Goal: Use online tool/utility: Utilize a website feature to perform a specific function

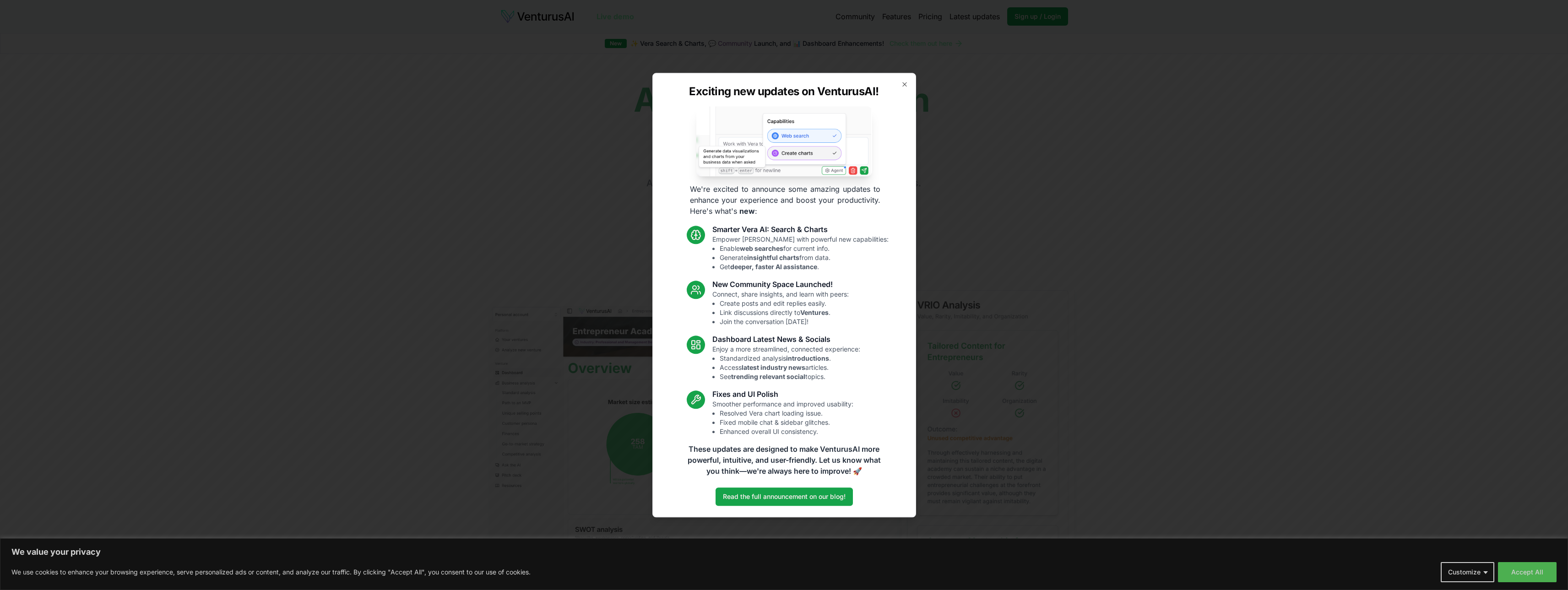
click at [909, 83] on div "Exciting new updates on VenturusAI! We're excited to announce some amazing upda…" at bounding box center [784, 295] width 264 height 445
click at [906, 86] on icon "button" at bounding box center [905, 84] width 4 height 4
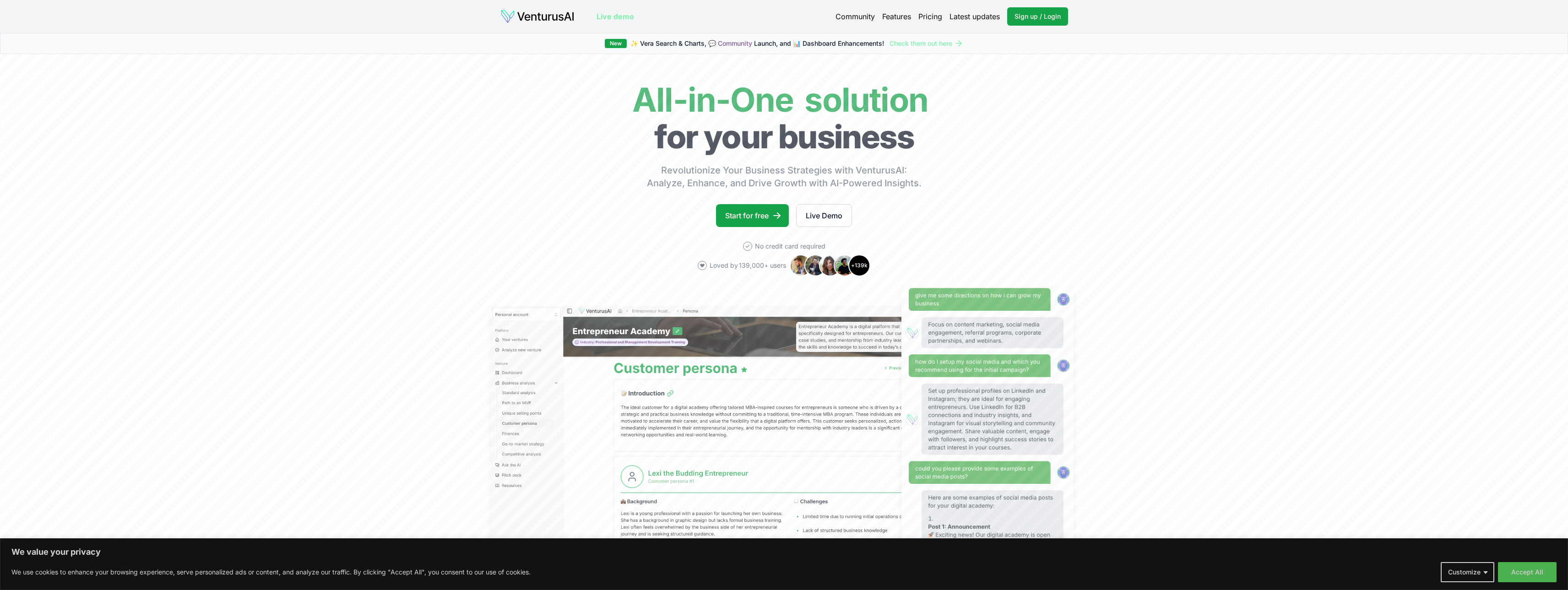
click at [928, 18] on link "Pricing" at bounding box center [930, 16] width 24 height 11
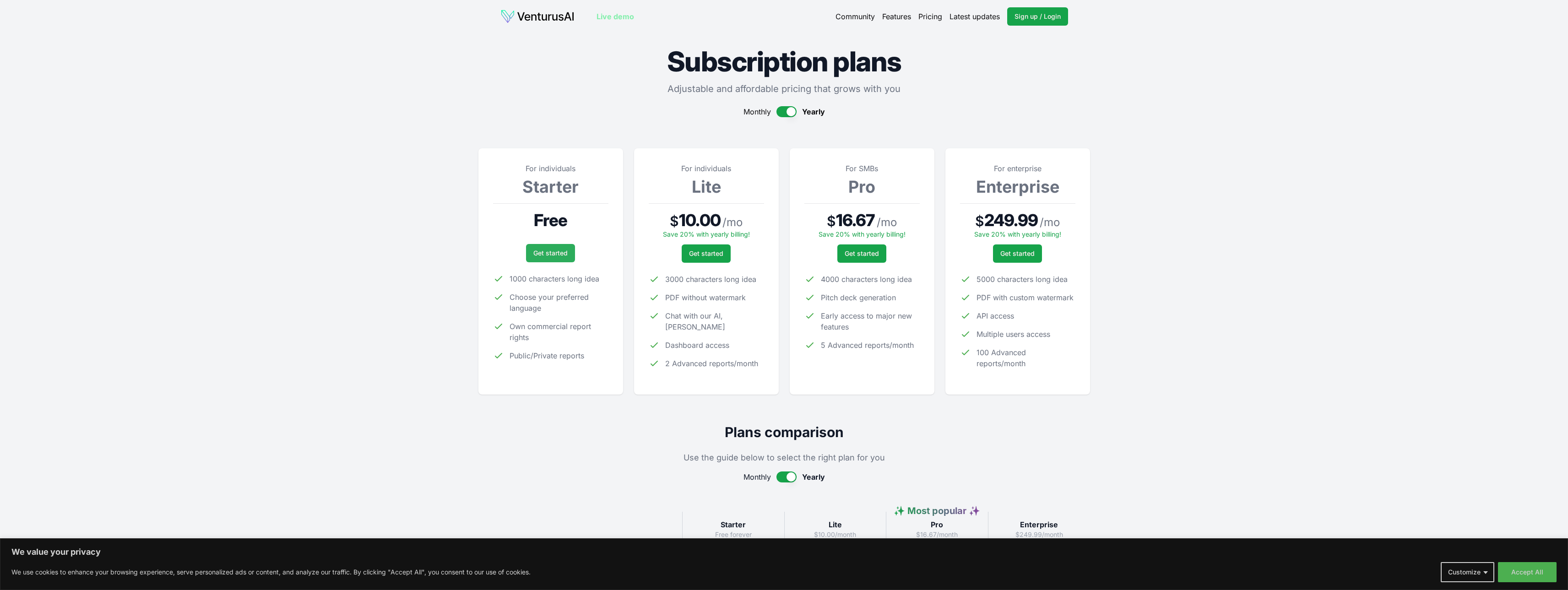
click at [556, 251] on link "Get started" at bounding box center [550, 253] width 49 height 18
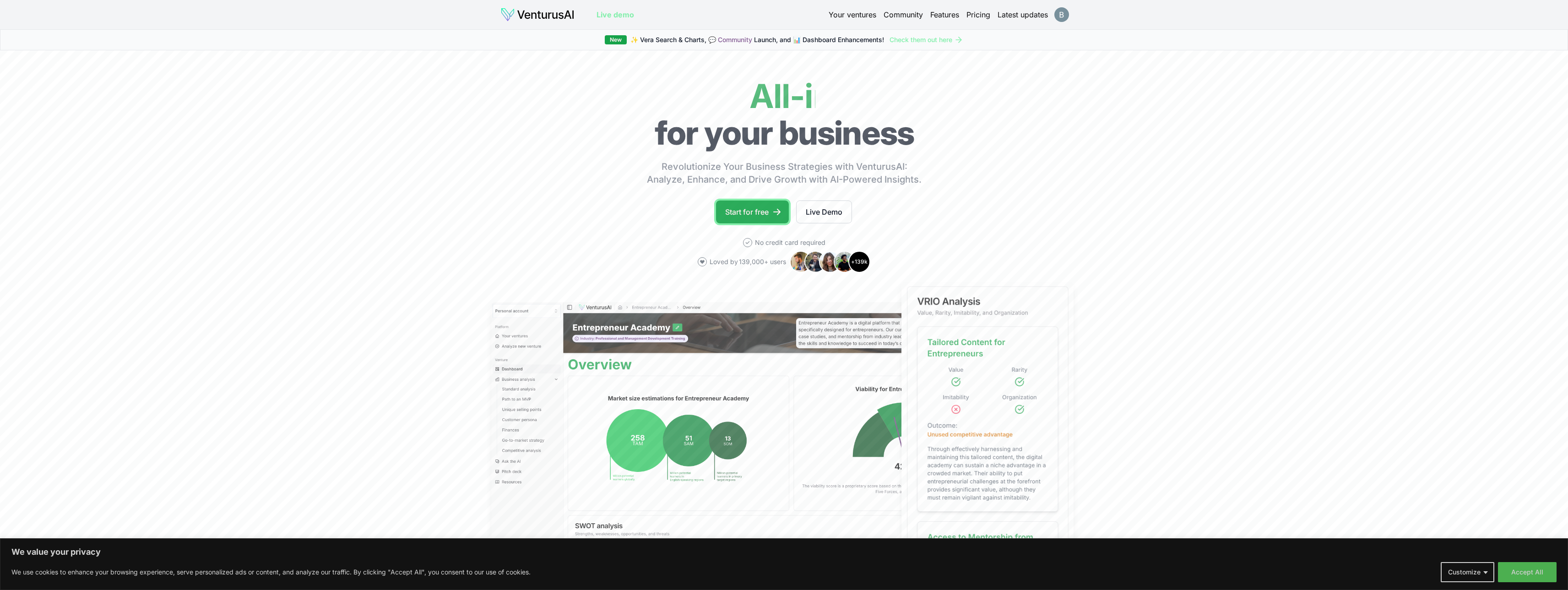
click at [747, 213] on link "Start for free" at bounding box center [752, 212] width 73 height 23
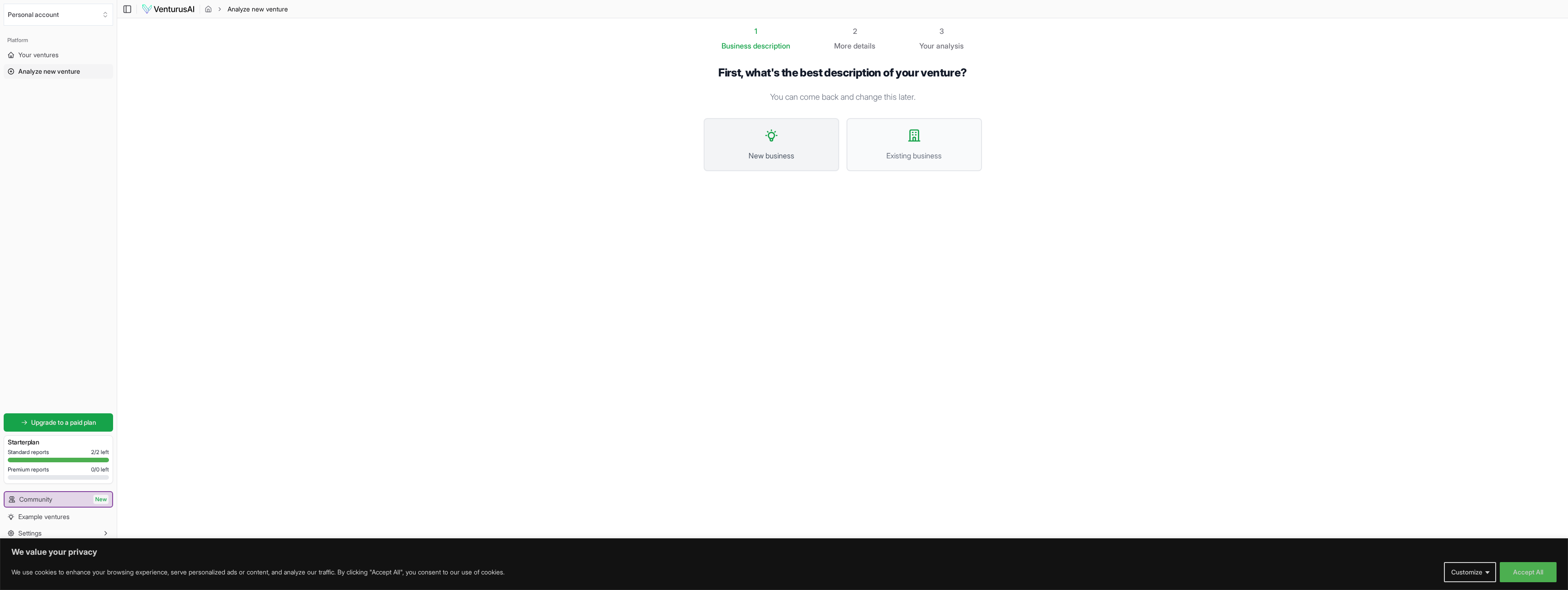
click at [801, 144] on button "New business" at bounding box center [771, 145] width 136 height 53
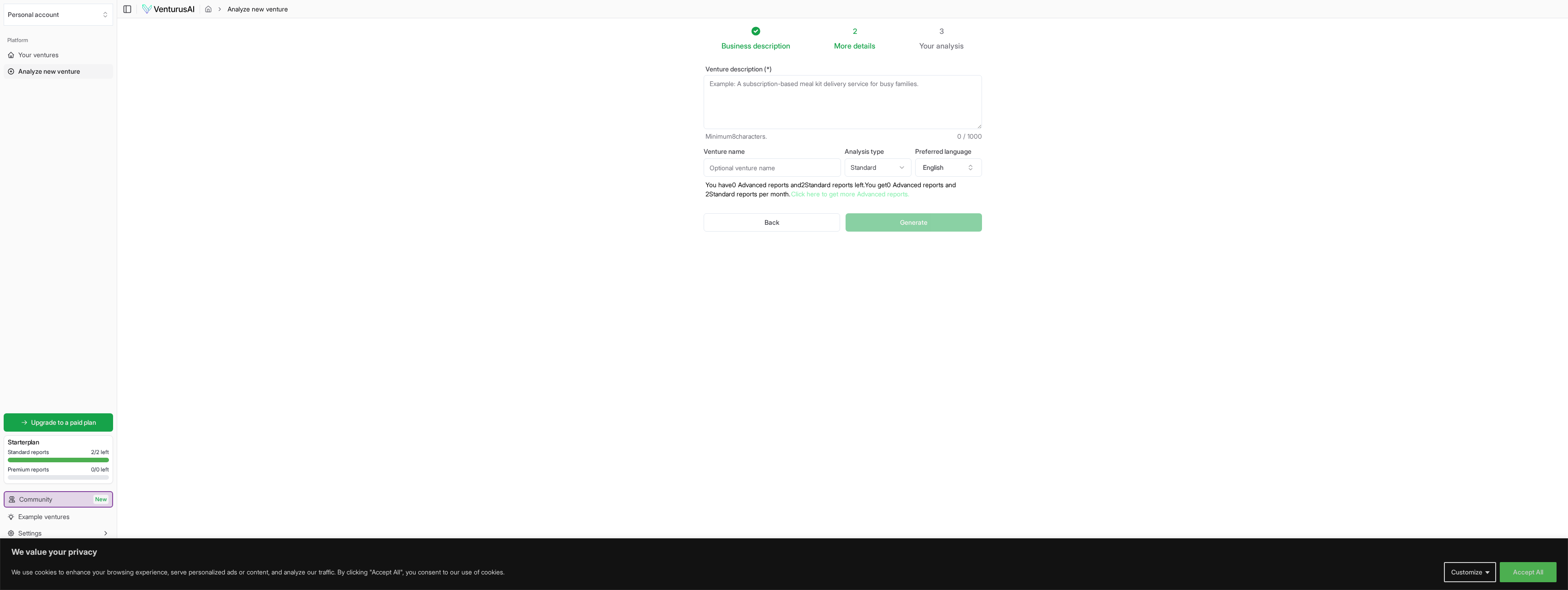
click at [771, 94] on textarea "Venture description (*)" at bounding box center [843, 102] width 279 height 54
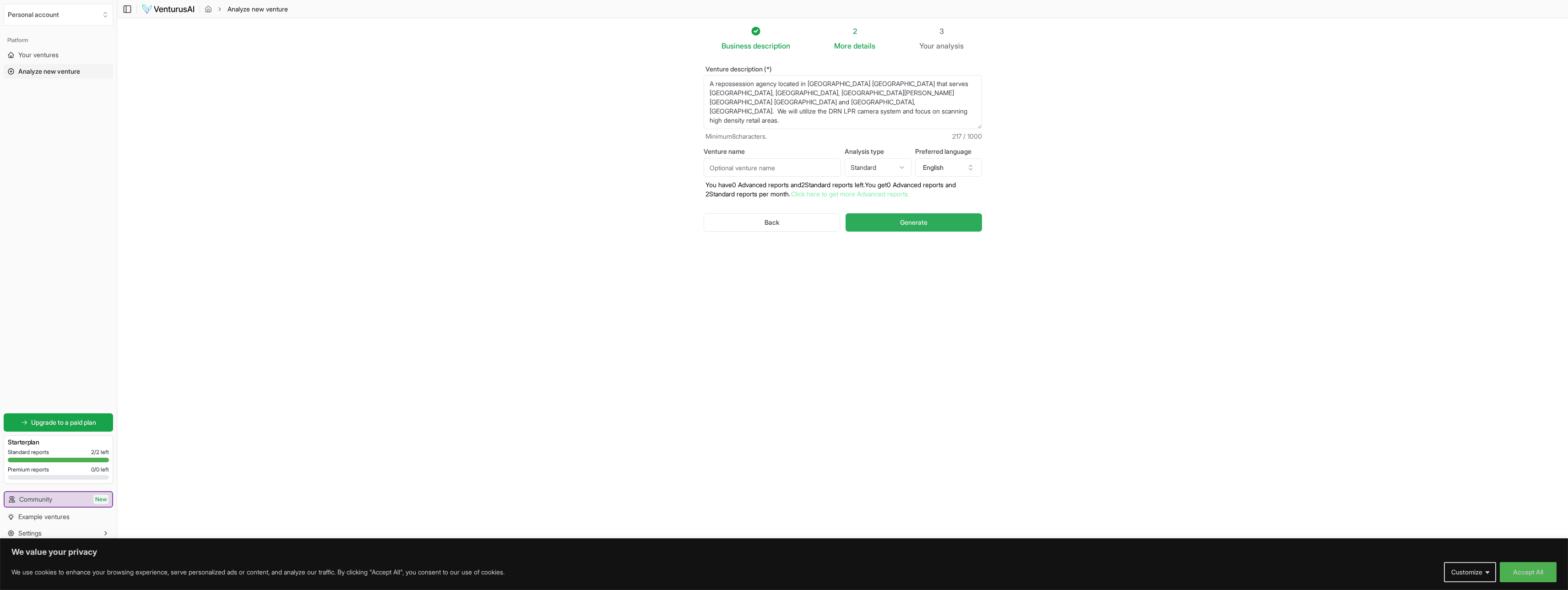
type textarea "A repossession agency located in [GEOGRAPHIC_DATA] [GEOGRAPHIC_DATA] that serve…"
click at [932, 220] on button "Generate" at bounding box center [913, 222] width 136 height 18
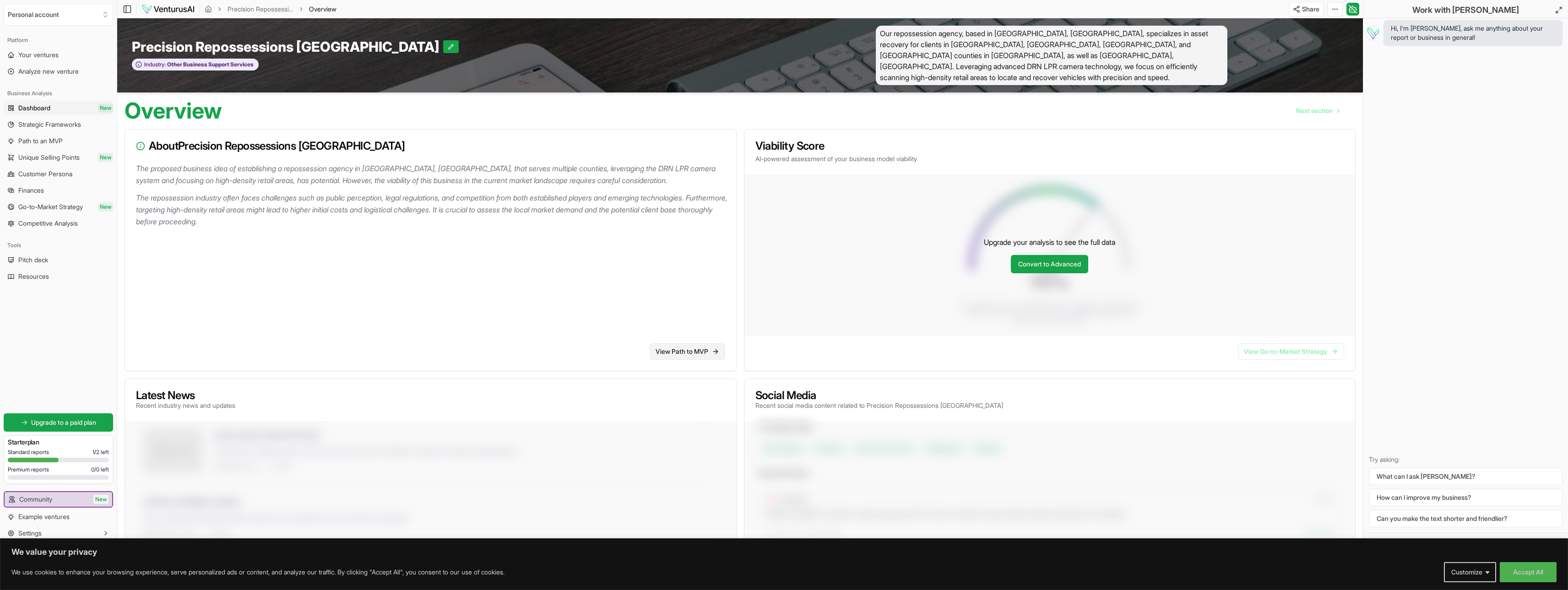
click at [665, 344] on link "View Path to MVP" at bounding box center [687, 351] width 75 height 16
